Goal: Find specific page/section: Find specific page/section

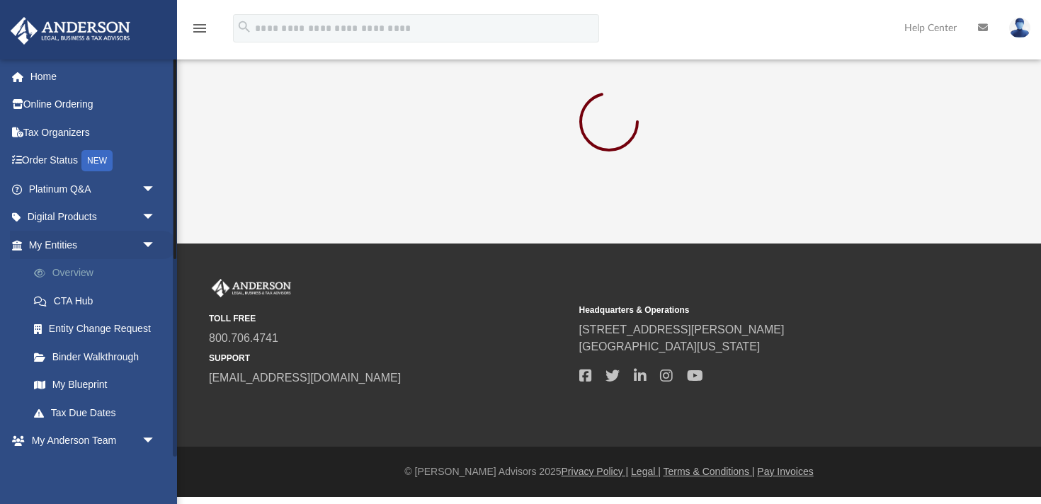
click at [70, 274] on link "Overview" at bounding box center [98, 273] width 157 height 28
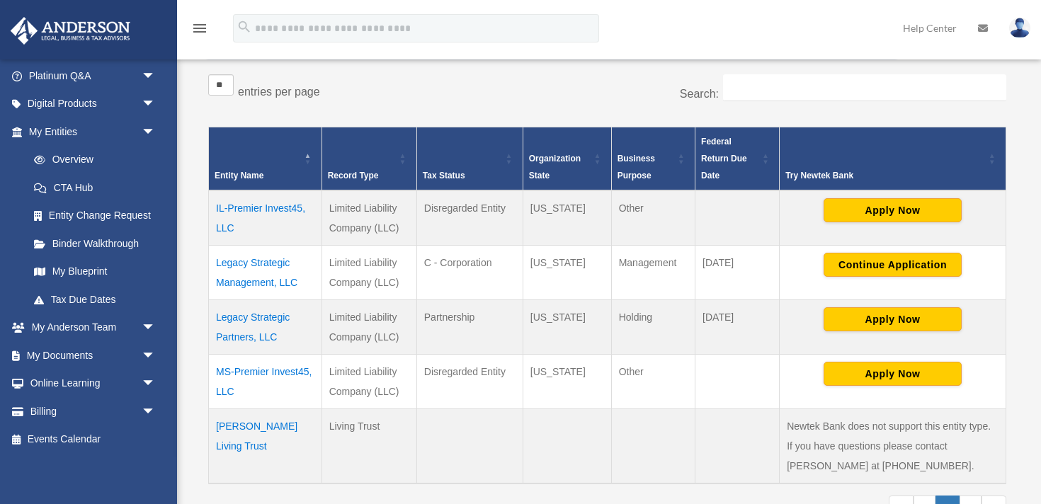
scroll to position [227, 0]
click at [256, 280] on td "Legacy Strategic Management, LLC" at bounding box center [265, 272] width 113 height 55
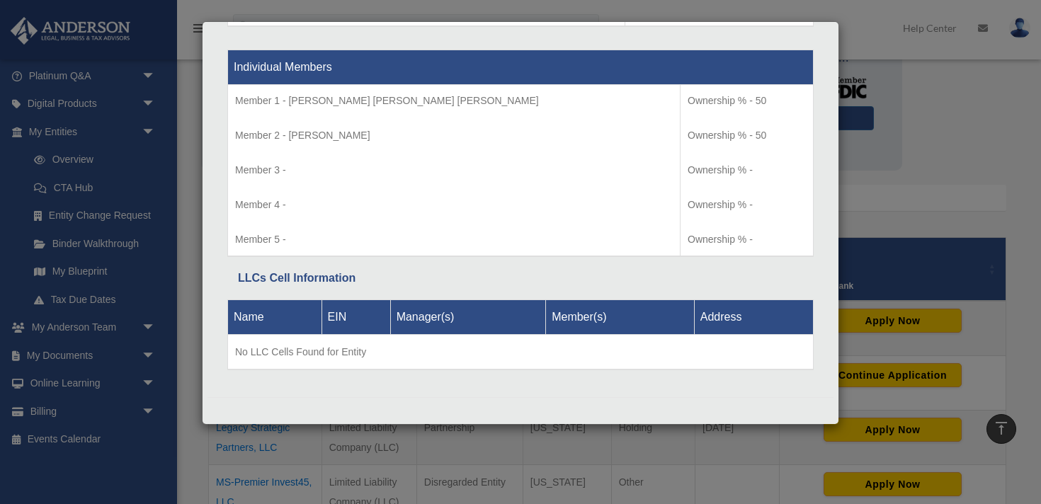
scroll to position [1, 0]
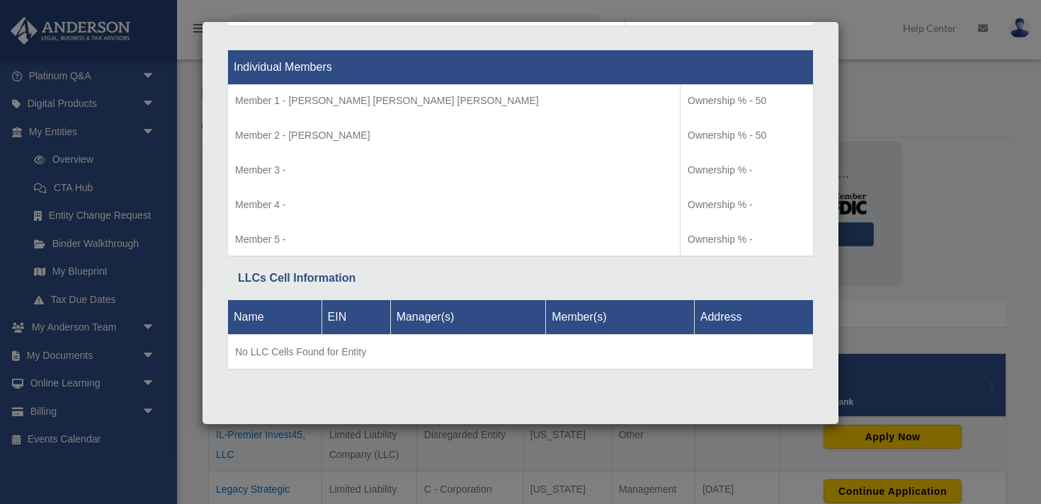
click at [427, 215] on td "Member 1 - John Paul Rivera Medina Member 2 - Pilar Rivera Member 3 - Member 4 …" at bounding box center [454, 170] width 453 height 171
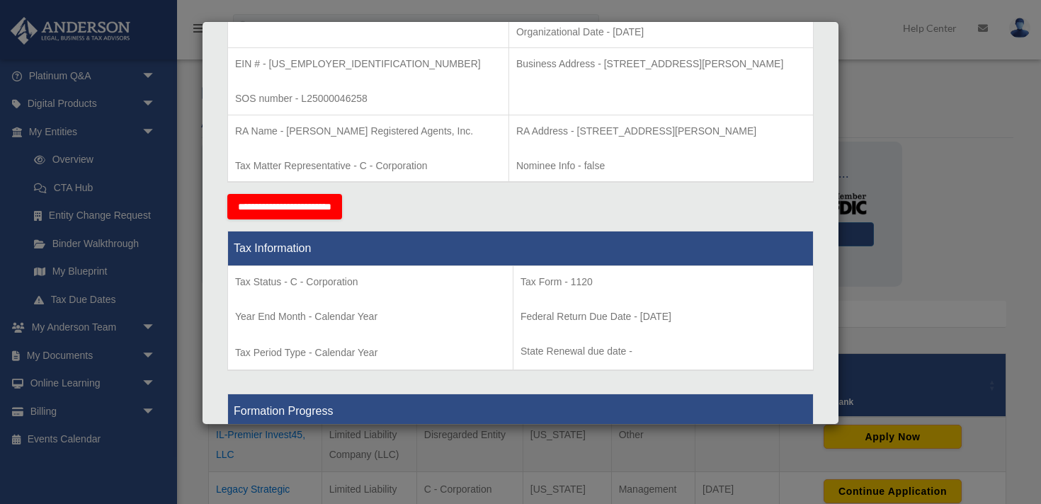
scroll to position [384, 0]
